Goal: Find contact information: Obtain details needed to contact an individual or organization

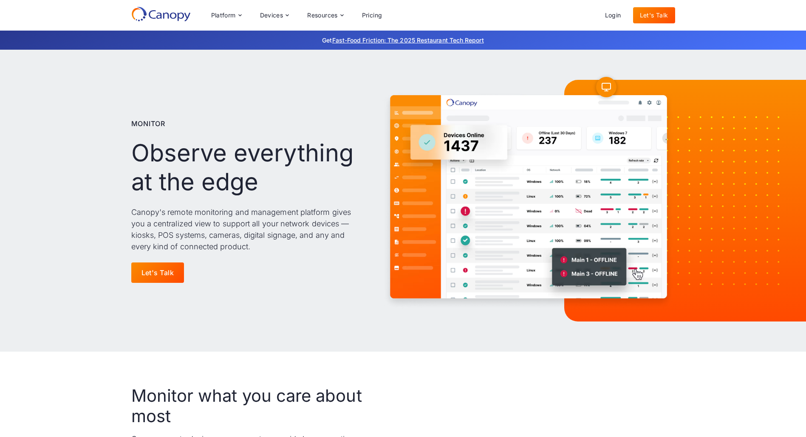
click at [160, 14] on icon at bounding box center [161, 13] width 60 height 15
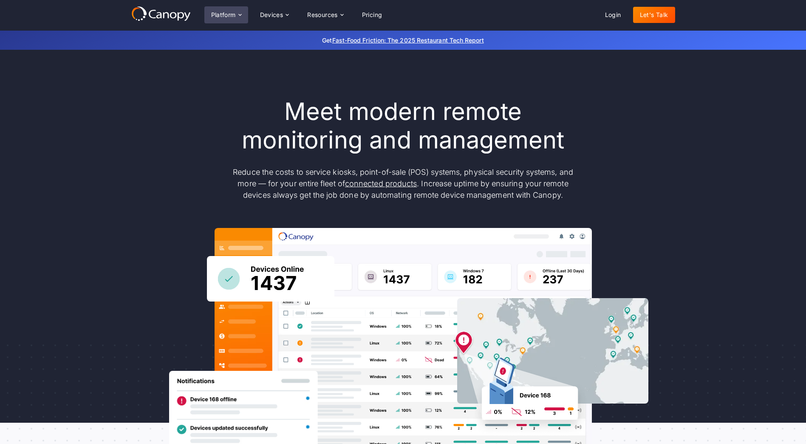
click at [240, 14] on icon at bounding box center [240, 14] width 7 height 7
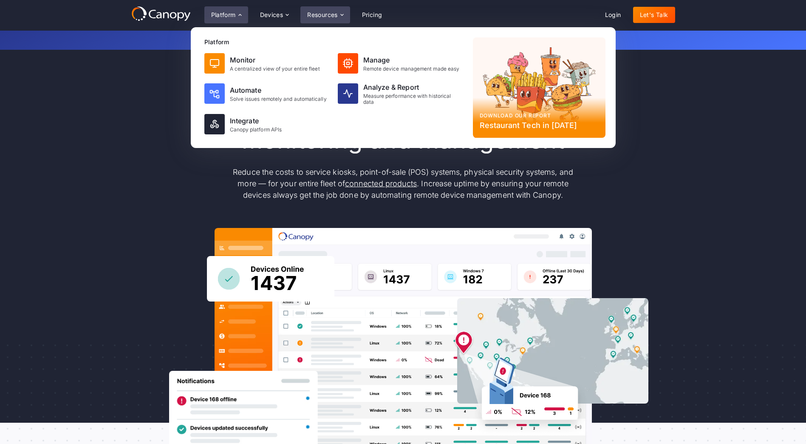
click at [340, 17] on icon at bounding box center [342, 14] width 7 height 7
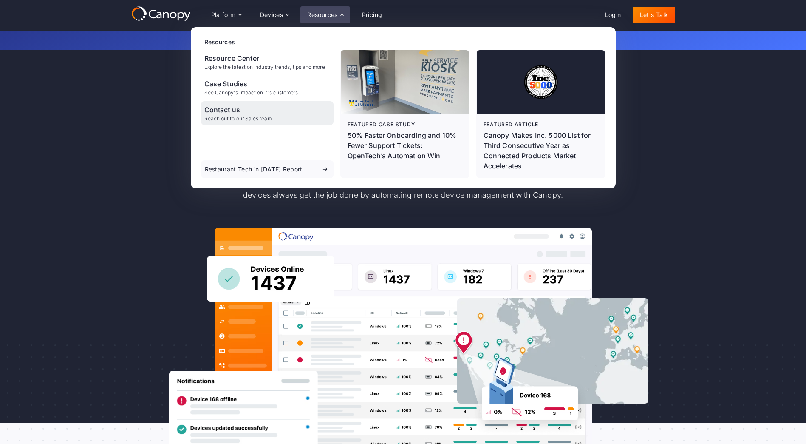
click at [232, 111] on div "Contact us" at bounding box center [238, 110] width 68 height 10
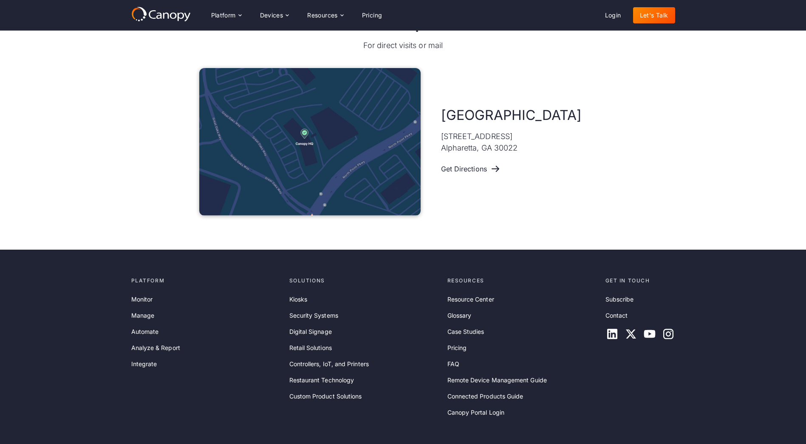
scroll to position [414, 0]
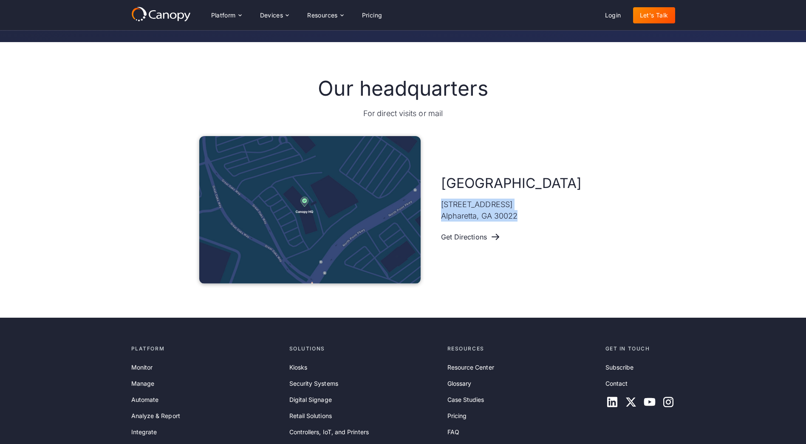
drag, startPoint x: 517, startPoint y: 216, endPoint x: 439, endPoint y: 205, distance: 79.4
click at [439, 205] on div "Atlanta 11475 Great Oaks Way #325 Alpharetta, GA 30022 Get Directions" at bounding box center [403, 210] width 408 height 148
copy p "11475 Great Oaks Way #325 Alpharetta, GA 30022"
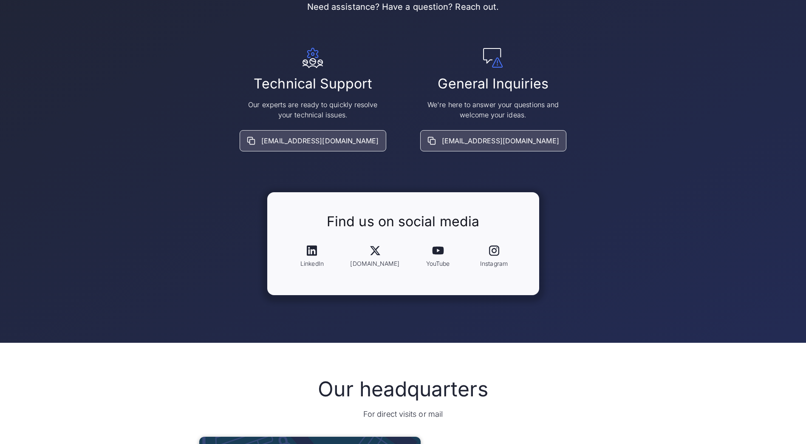
scroll to position [0, 0]
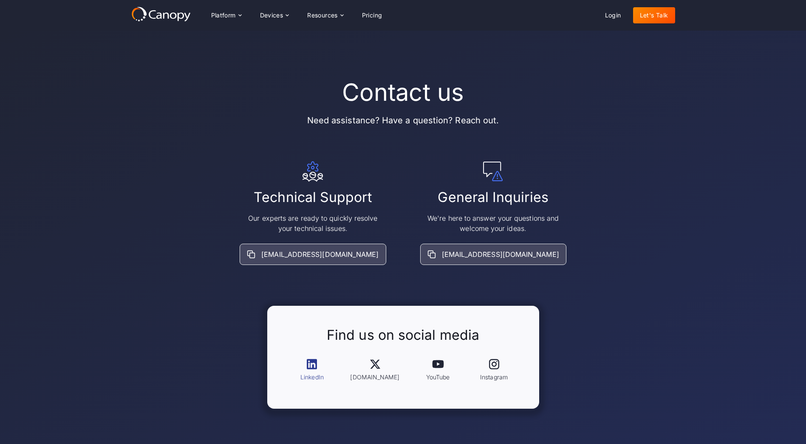
click at [319, 365] on icon at bounding box center [312, 364] width 14 height 14
